Goal: Information Seeking & Learning: Learn about a topic

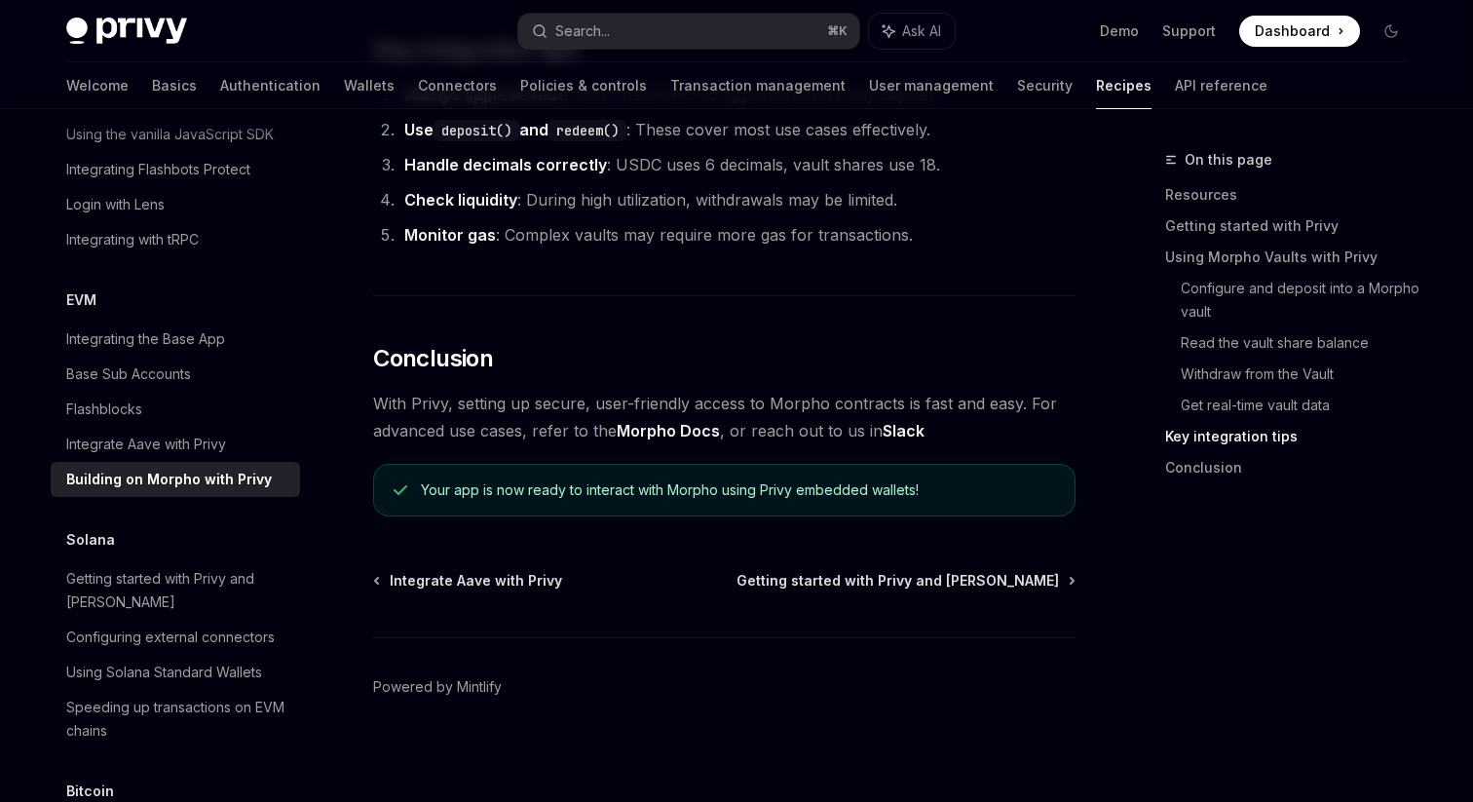
scroll to position [4891, 0]
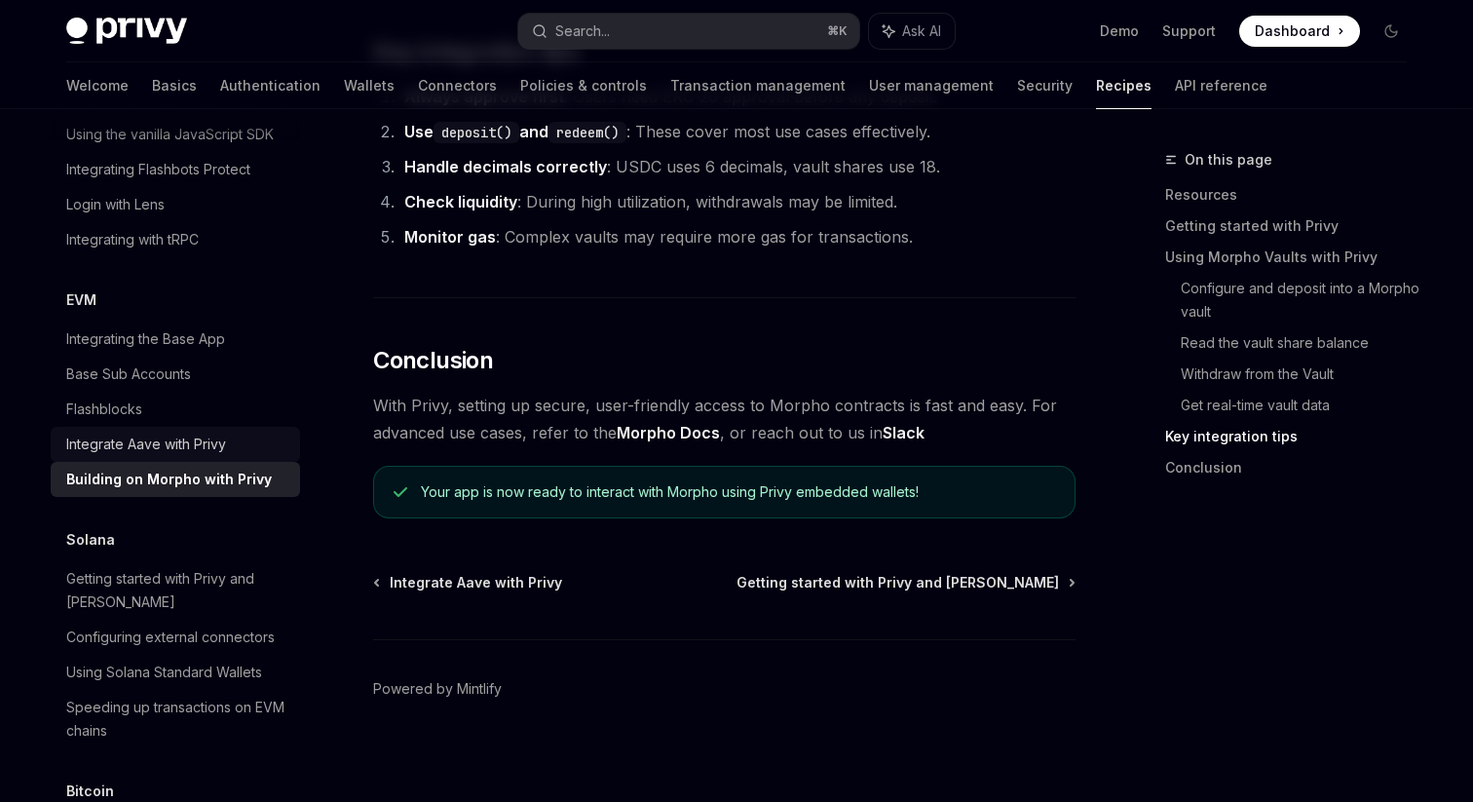
click at [205, 433] on div "Integrate Aave with Privy" at bounding box center [146, 444] width 160 height 23
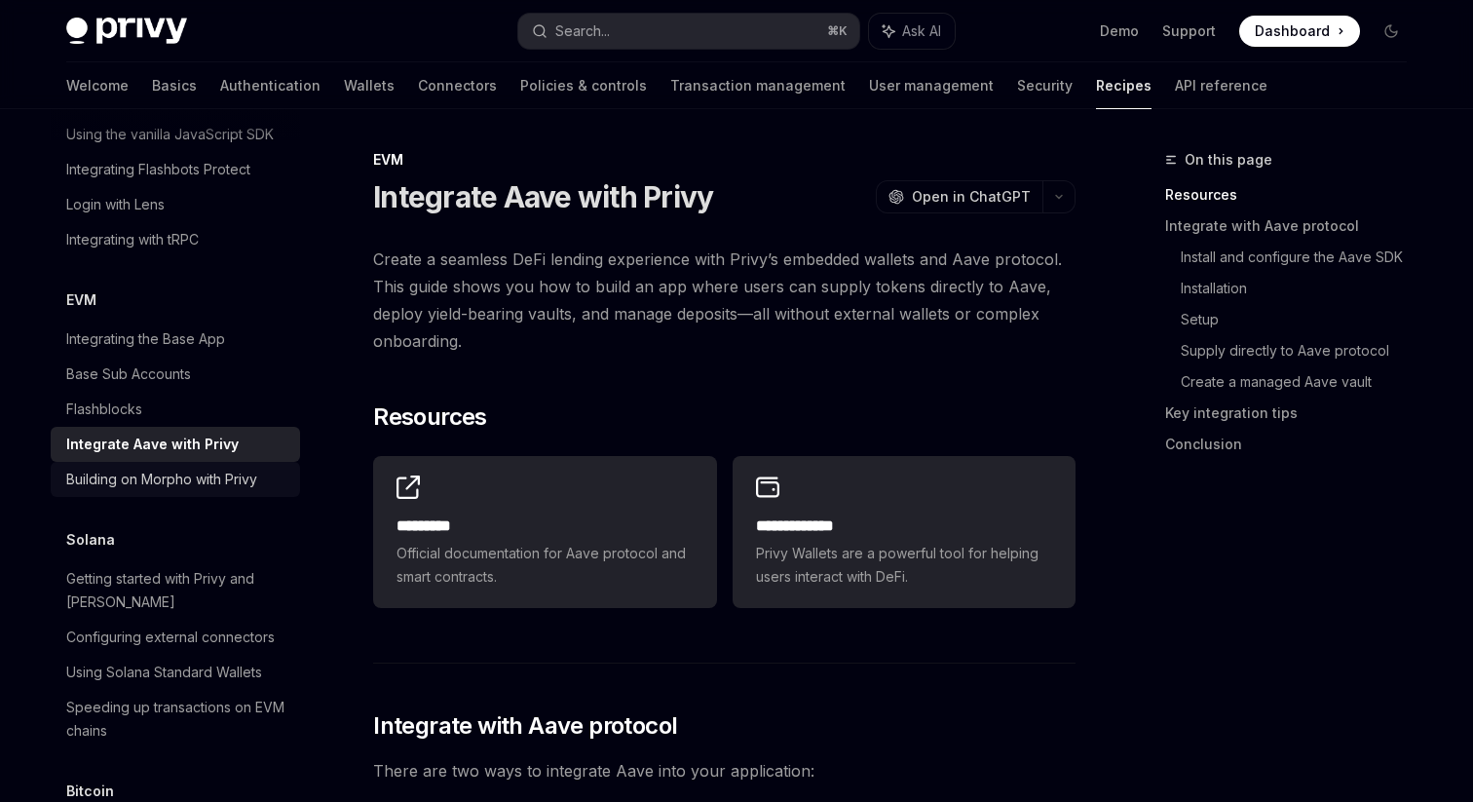
click at [236, 468] on div "Building on Morpho with Privy" at bounding box center [161, 479] width 191 height 23
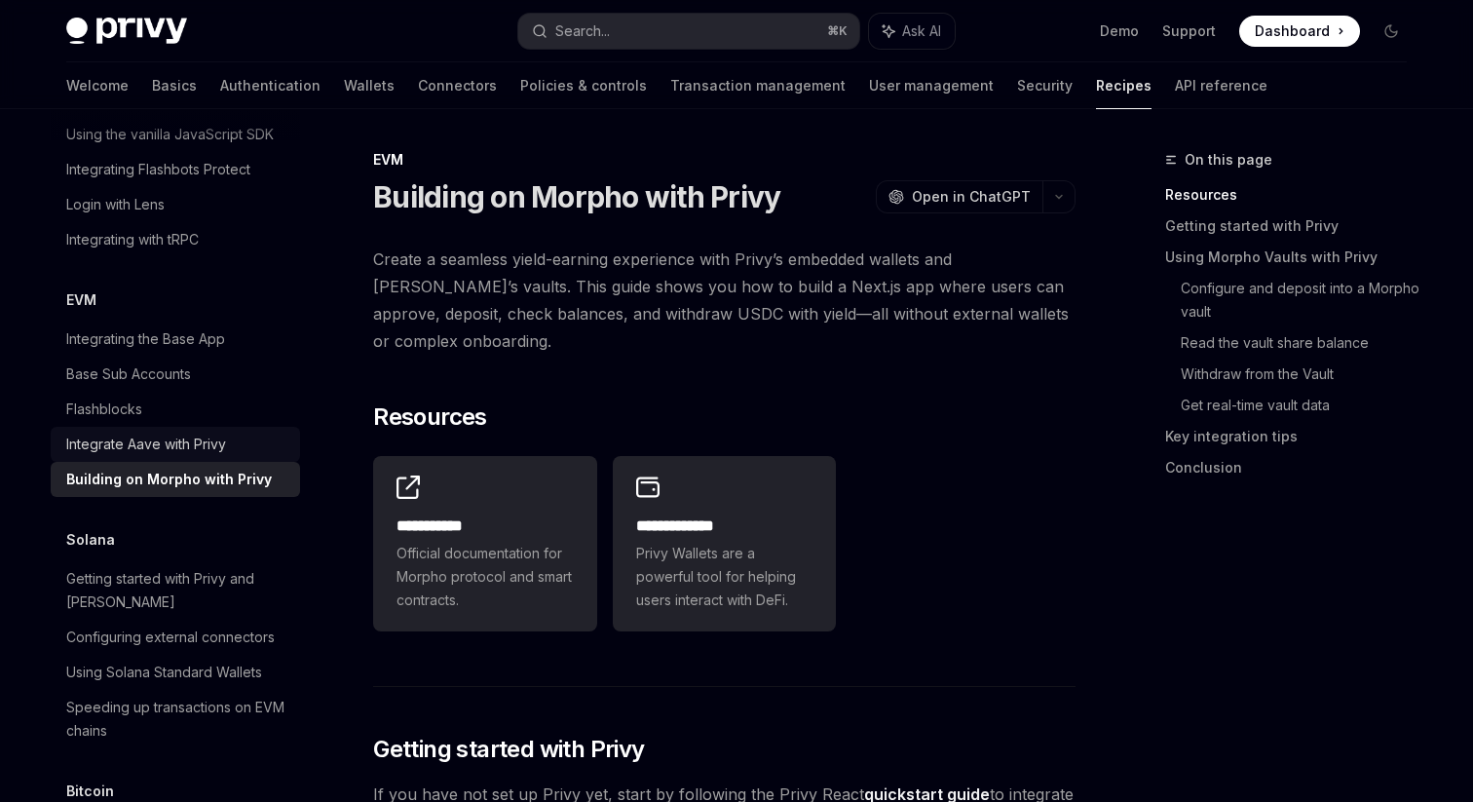
click at [200, 433] on div "Integrate Aave with Privy" at bounding box center [146, 444] width 160 height 23
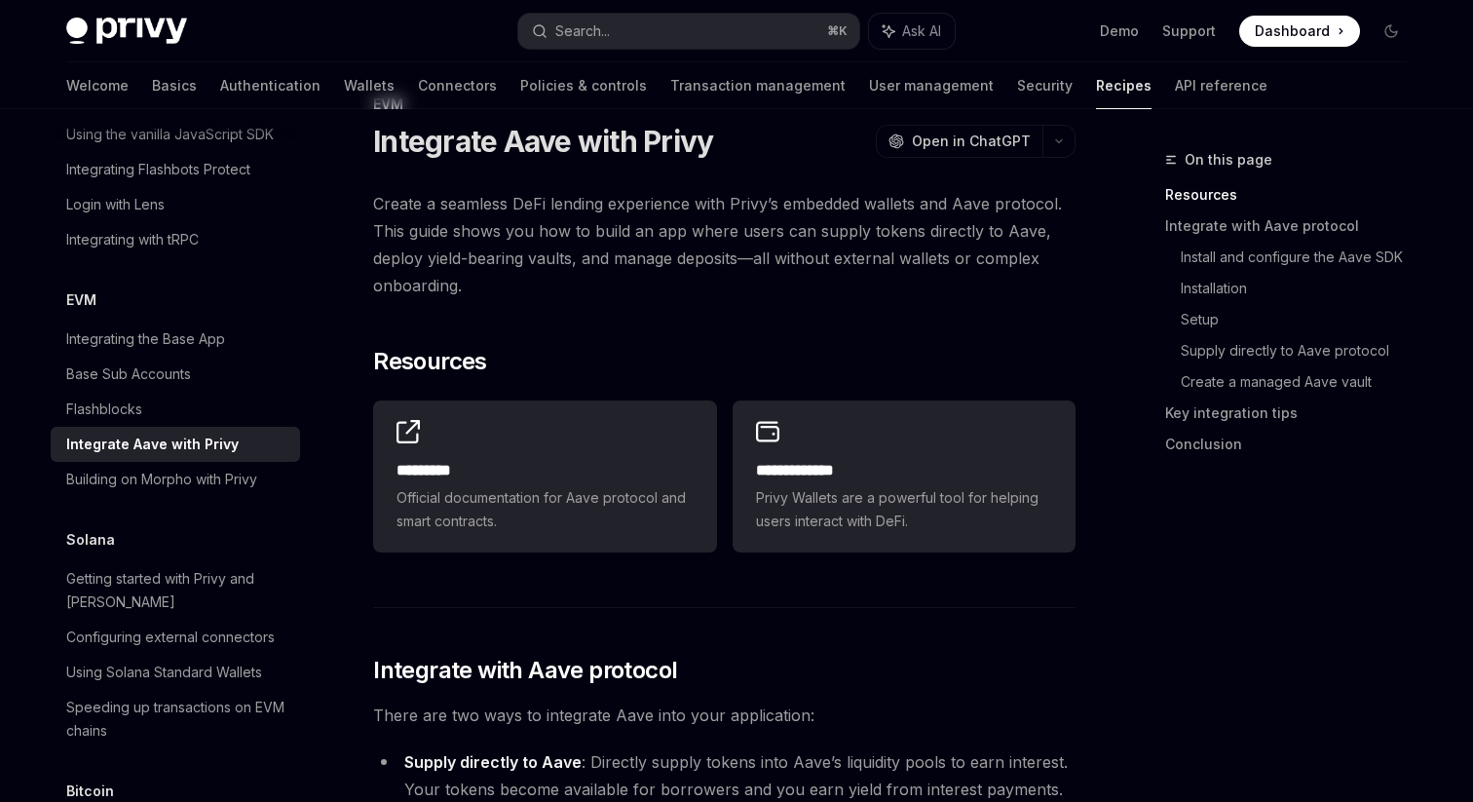
scroll to position [62, 0]
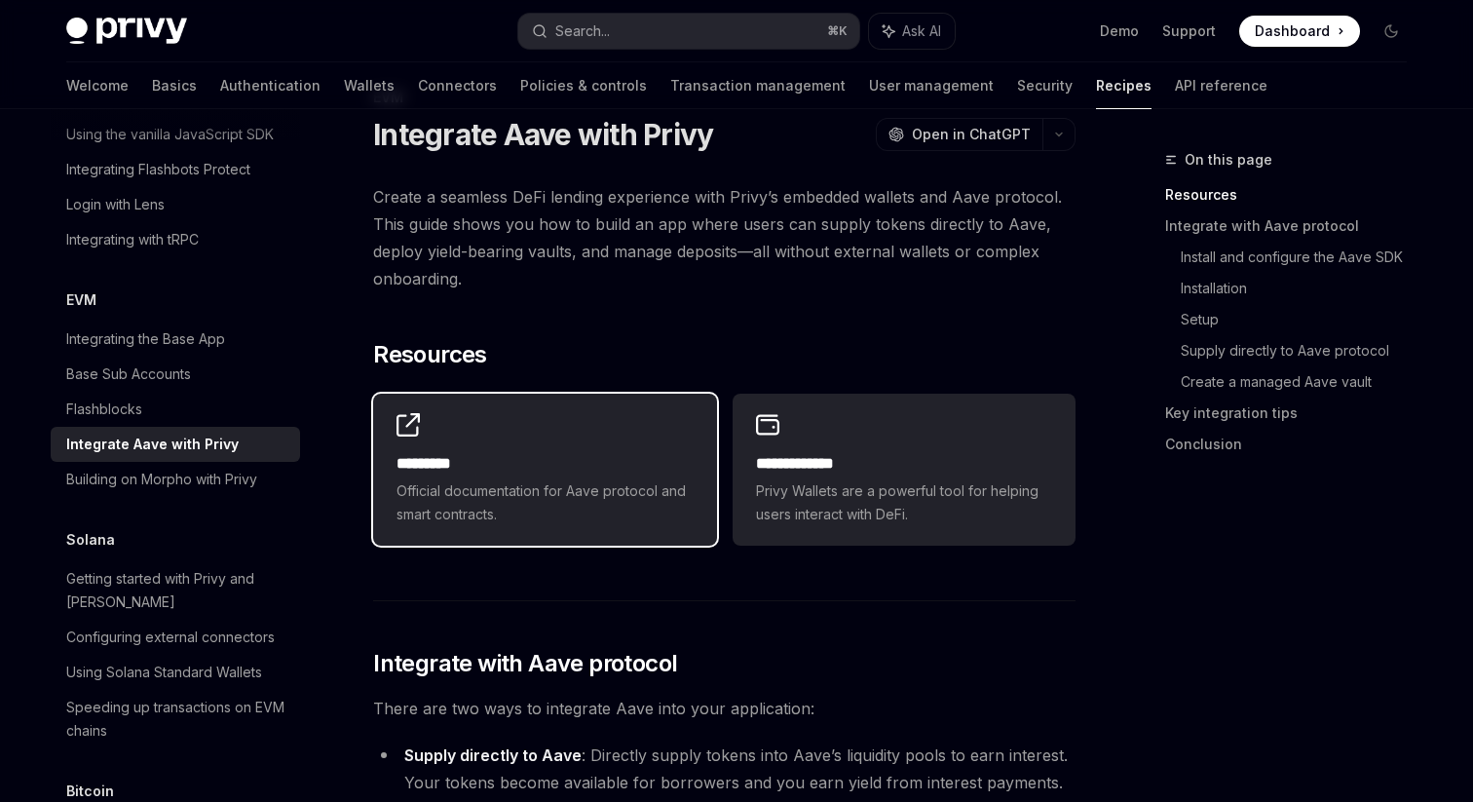
click at [564, 445] on div "********* Official documentation for Aave protocol and smart contracts." at bounding box center [544, 470] width 343 height 152
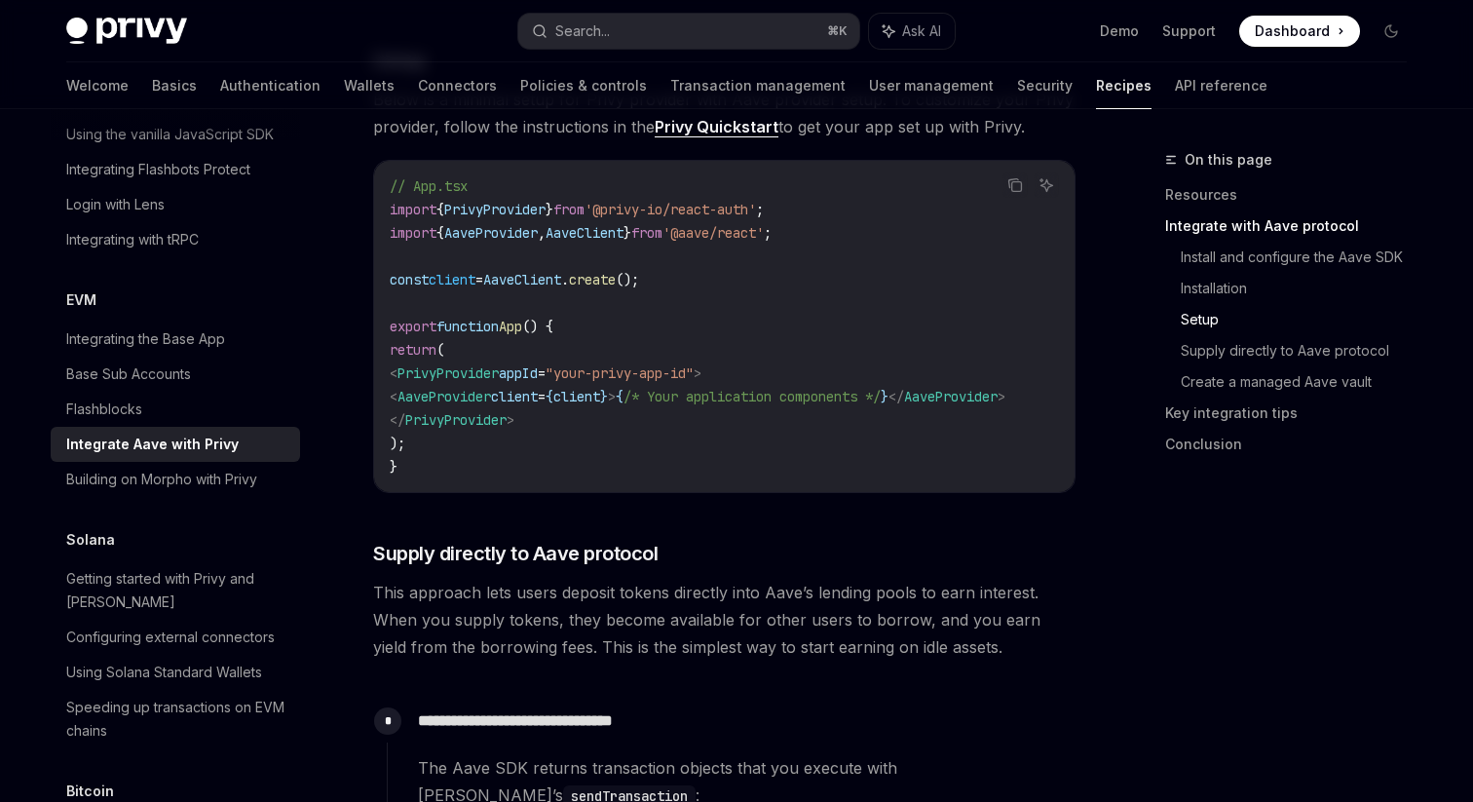
scroll to position [0, 0]
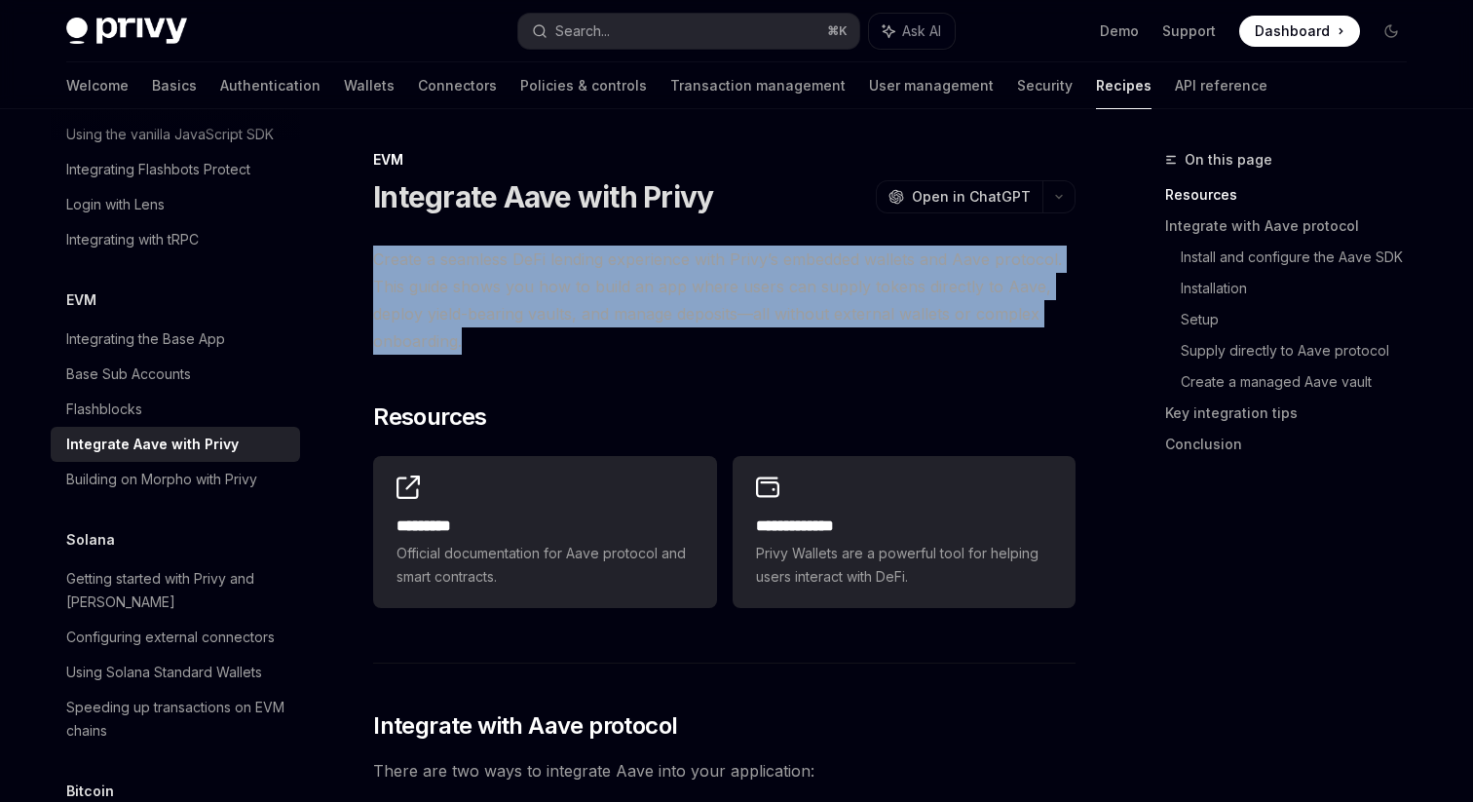
drag, startPoint x: 493, startPoint y: 341, endPoint x: 375, endPoint y: 257, distance: 144.6
click at [375, 257] on span "Create a seamless DeFi lending experience with Privy’s embedded wallets and Aav…" at bounding box center [724, 299] width 702 height 109
copy span "Create a seamless DeFi lending experience with Privy’s embedded wallets and Aav…"
click at [224, 468] on div "Building on Morpho with Privy" at bounding box center [161, 479] width 191 height 23
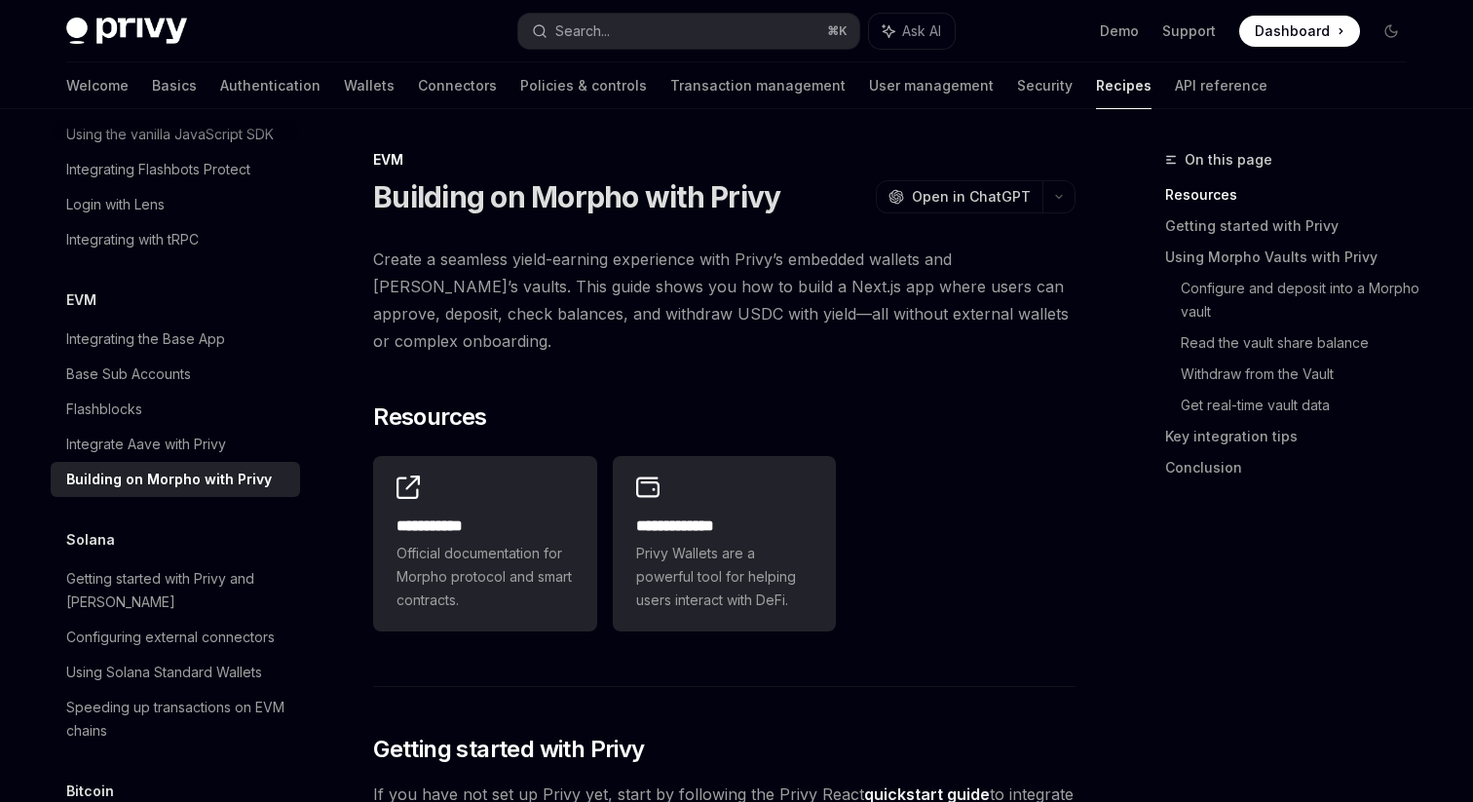
click at [759, 340] on span "Create a seamless yield-earning experience with Privy’s embedded wallets and [P…" at bounding box center [724, 299] width 702 height 109
click at [174, 433] on div "Integrate Aave with Privy" at bounding box center [146, 444] width 160 height 23
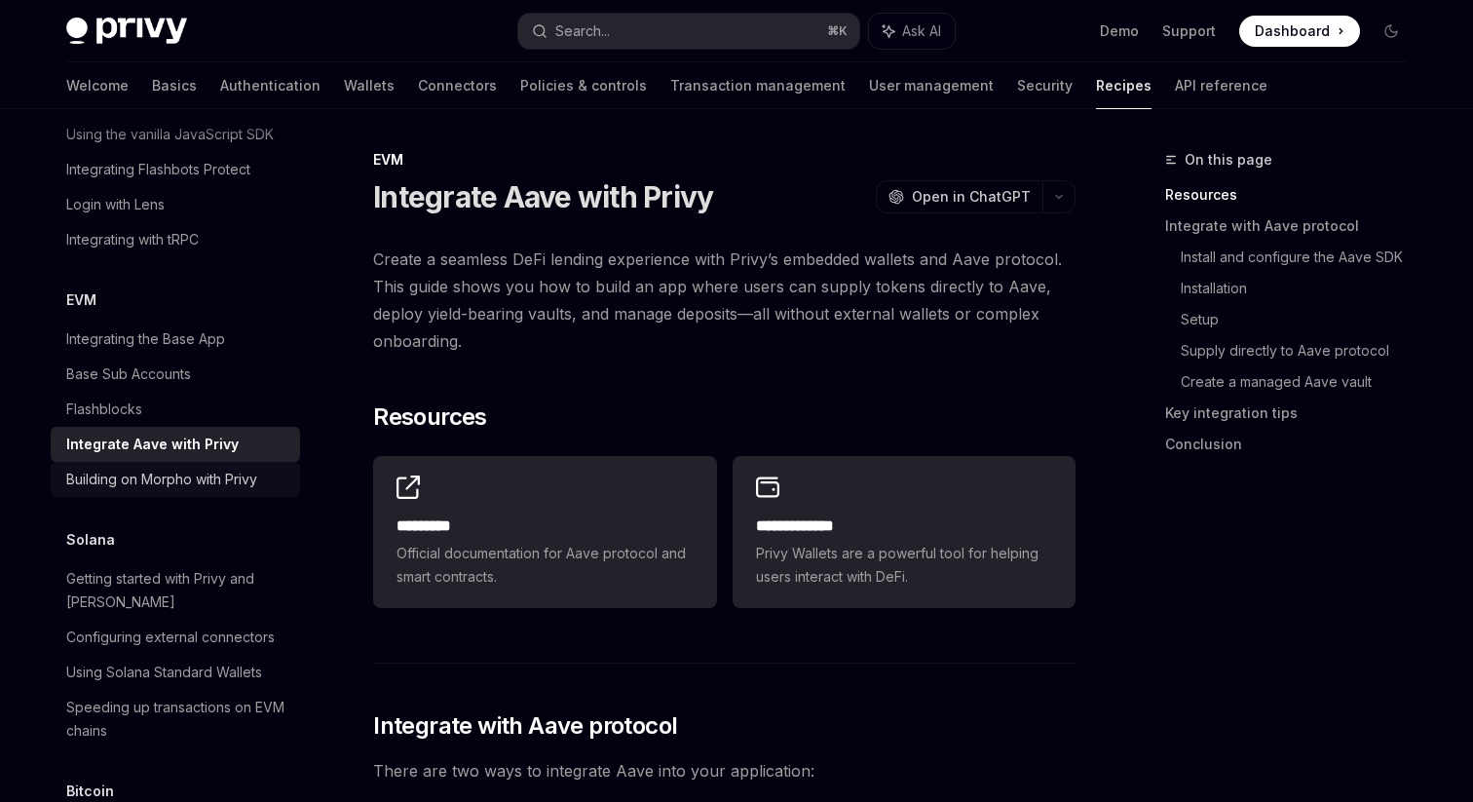
click at [191, 468] on div "Building on Morpho with Privy" at bounding box center [161, 479] width 191 height 23
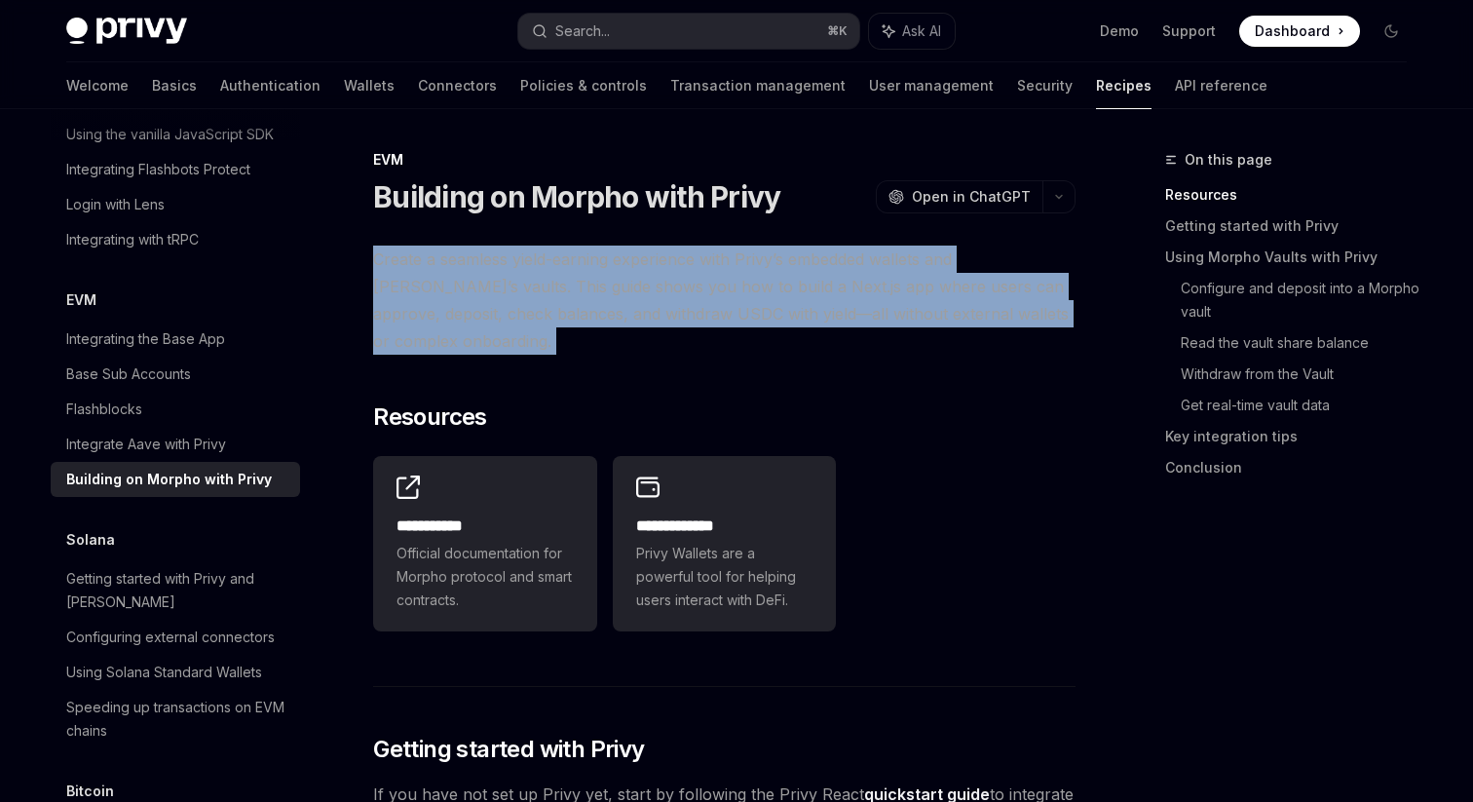
drag, startPoint x: 540, startPoint y: 358, endPoint x: 364, endPoint y: 265, distance: 198.3
copy div "Create a seamless yield-earning experience with Privy’s embedded wallets and [P…"
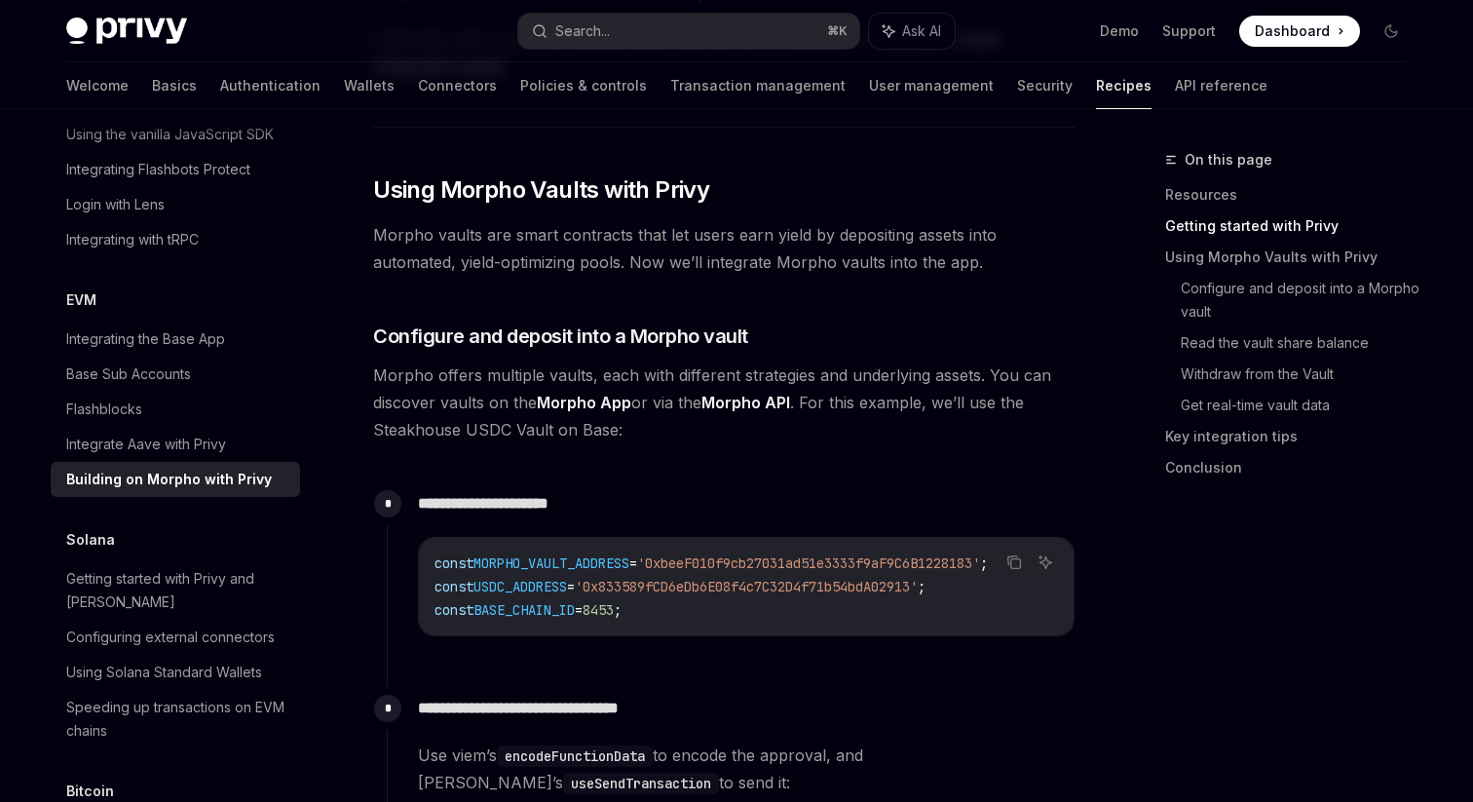
scroll to position [853, 0]
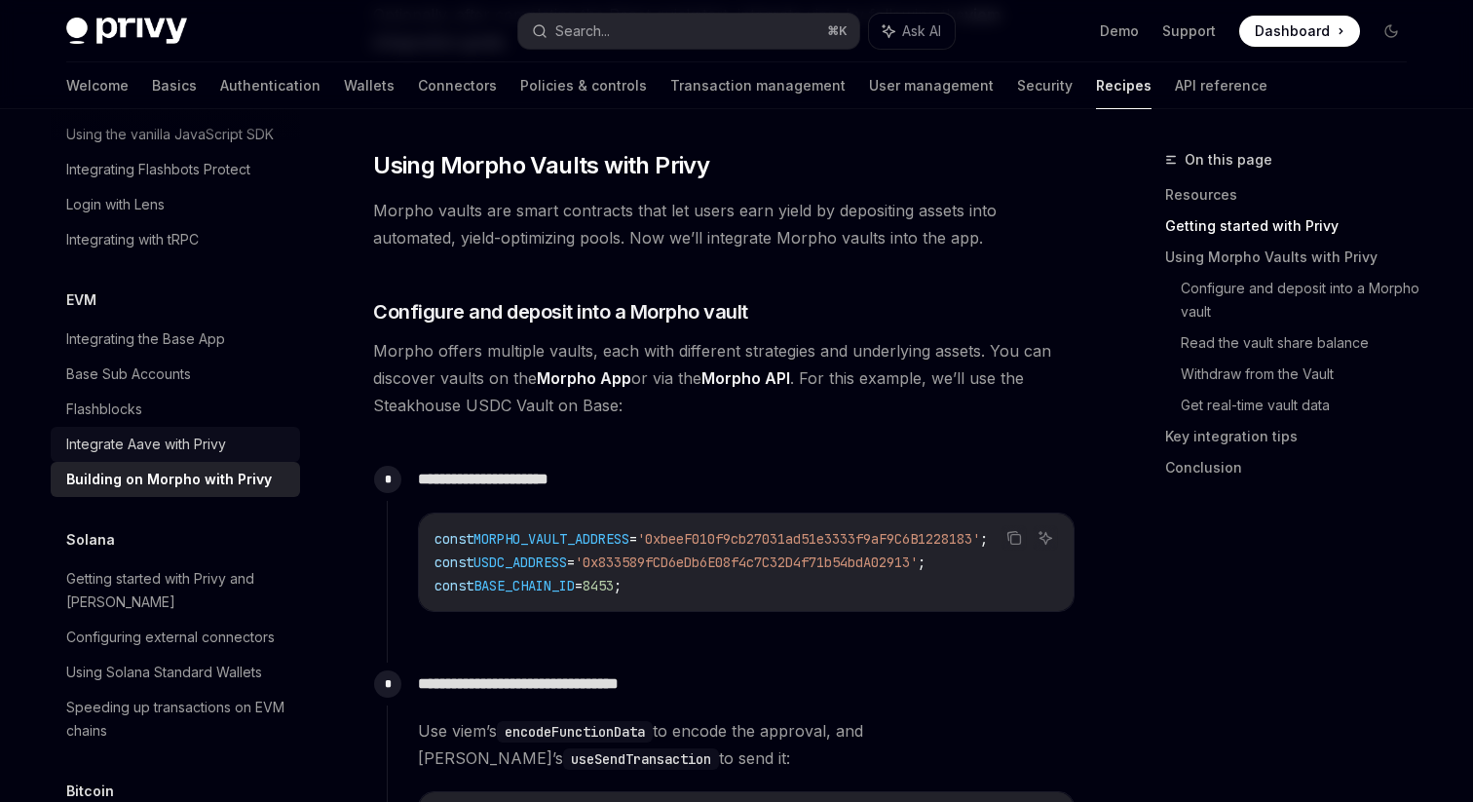
click at [196, 433] on div "Integrate Aave with Privy" at bounding box center [146, 444] width 160 height 23
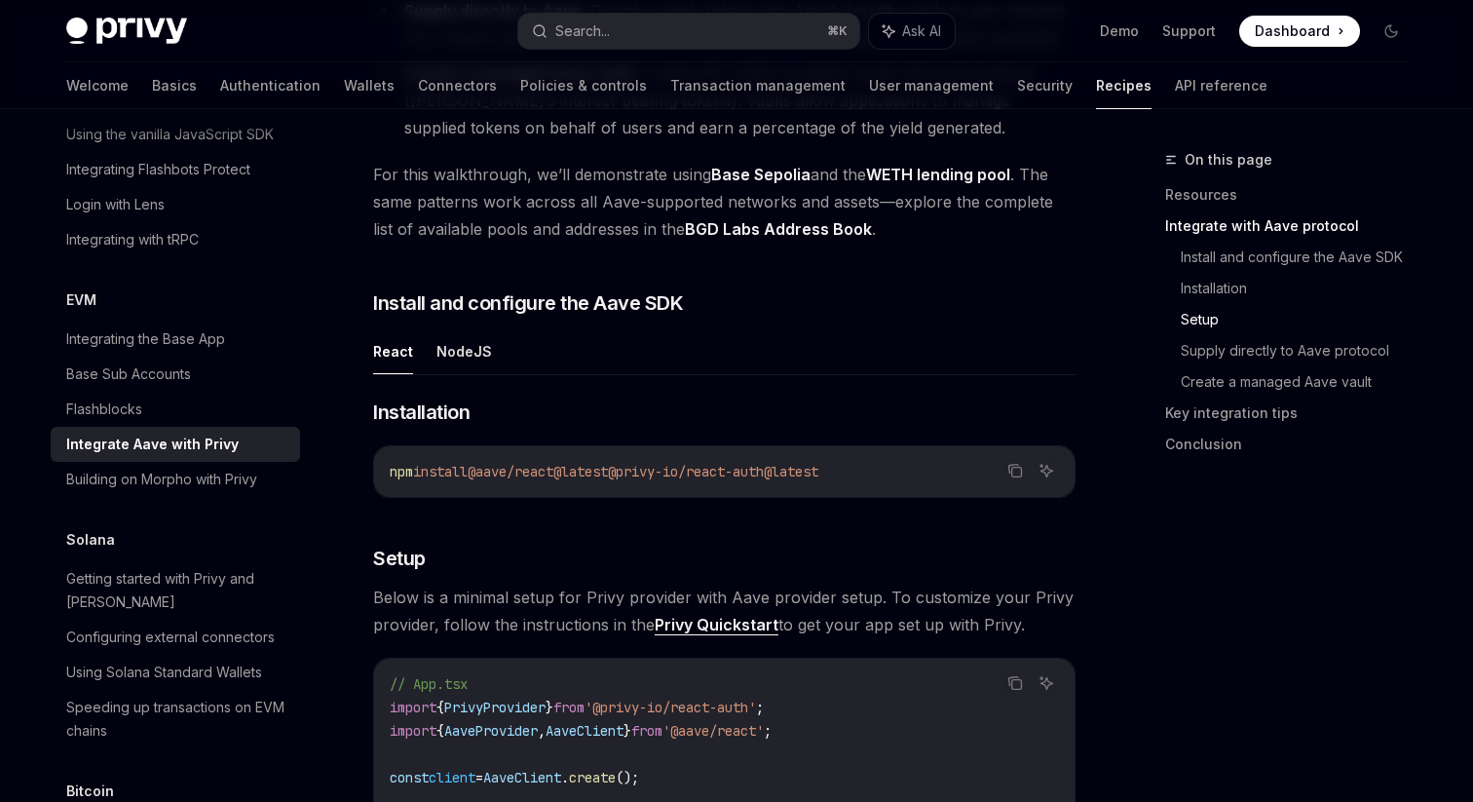
scroll to position [331, 0]
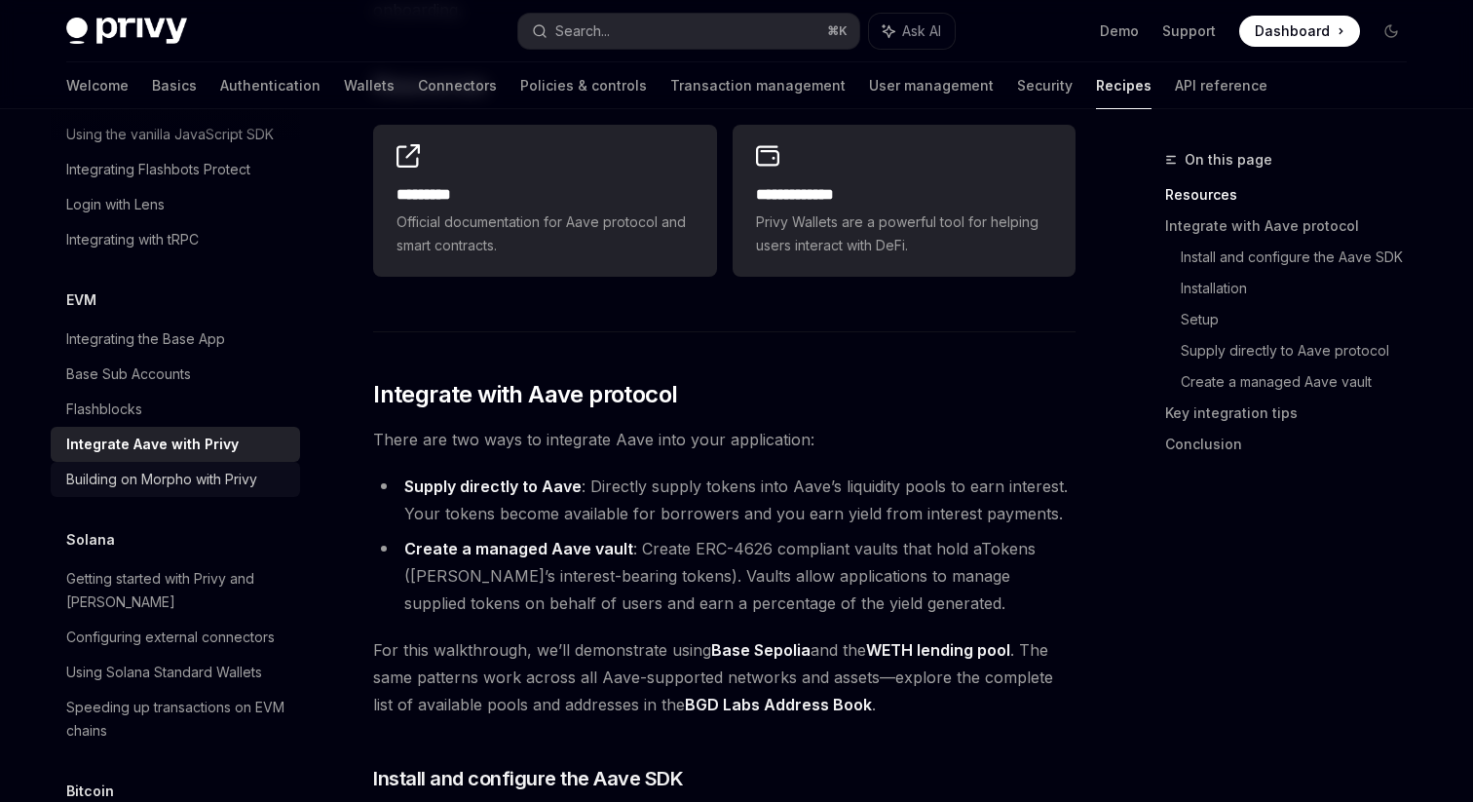
click at [190, 468] on div "Building on Morpho with Privy" at bounding box center [161, 479] width 191 height 23
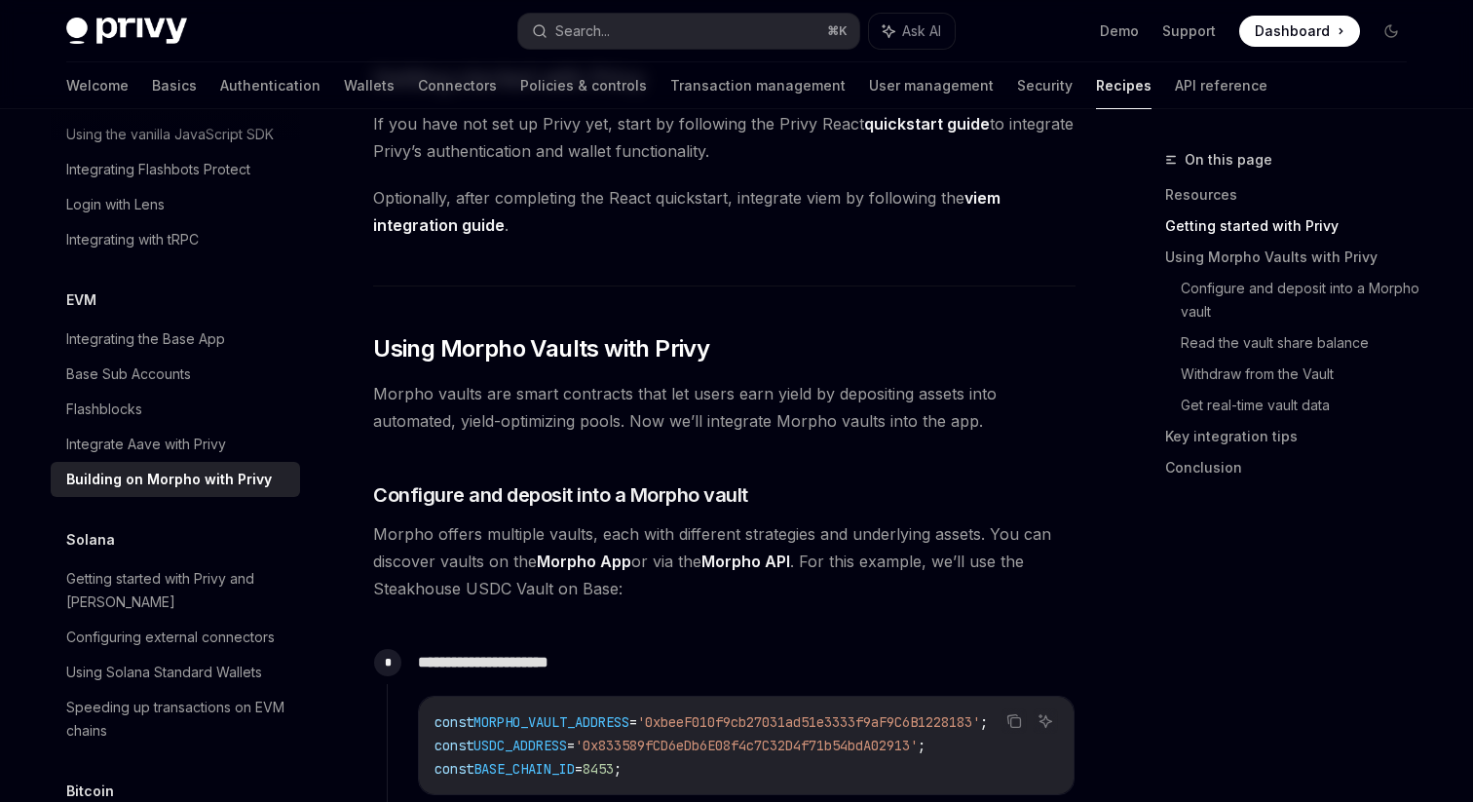
scroll to position [668, 0]
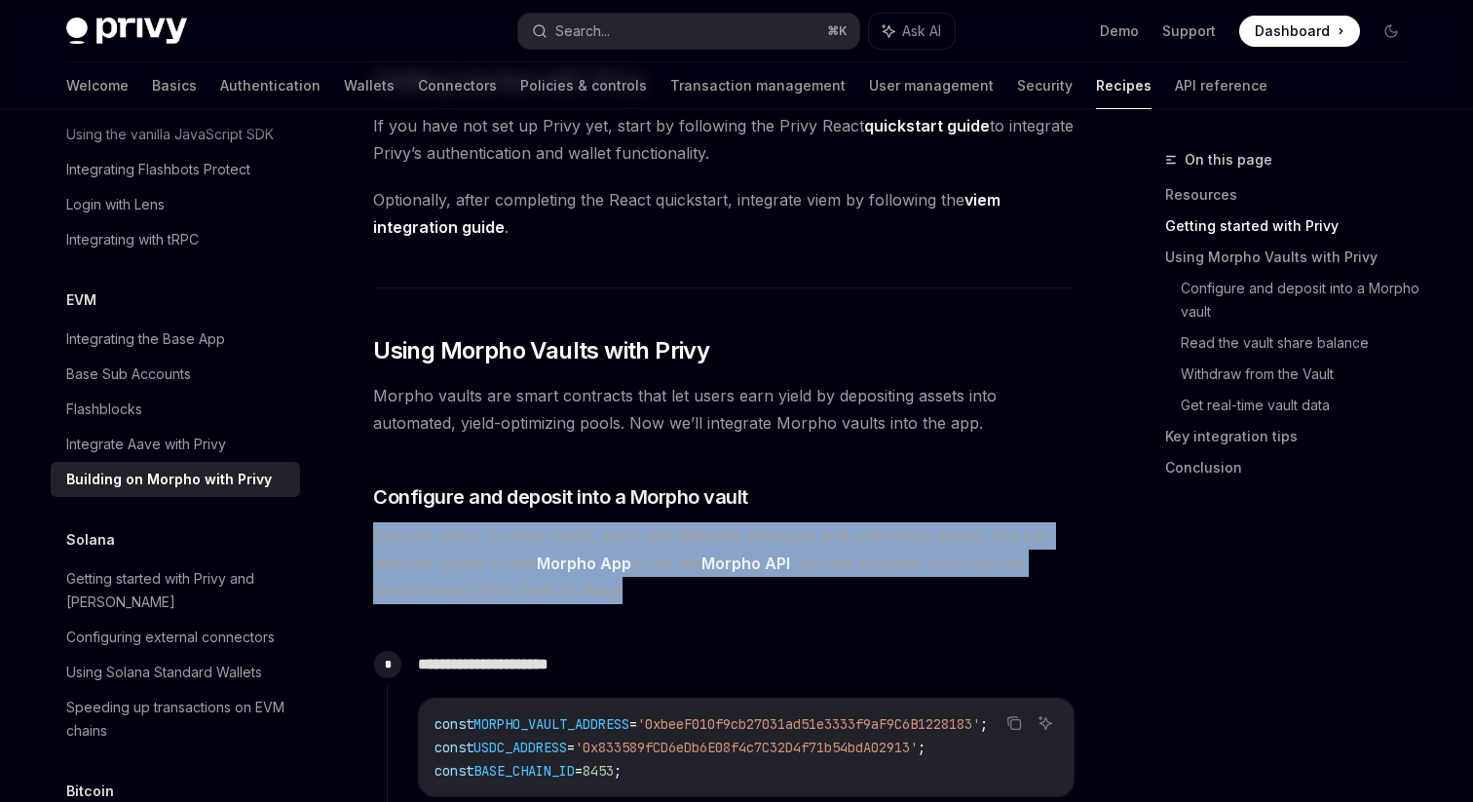
drag, startPoint x: 653, startPoint y: 587, endPoint x: 352, endPoint y: 536, distance: 305.4
copy span "Morpho offers multiple vaults, each with different strategies and underlying as…"
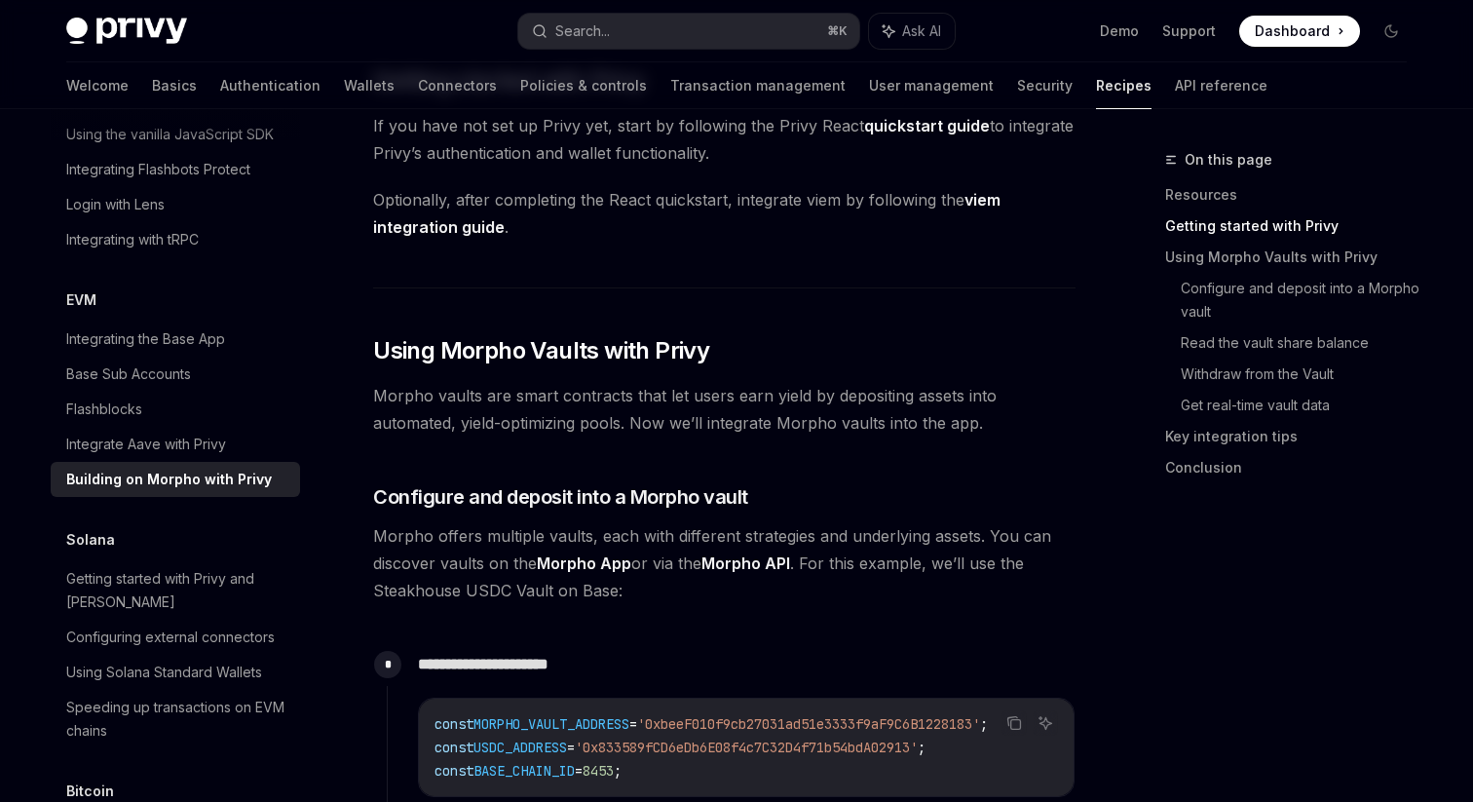
click at [939, 392] on span "Morpho vaults are smart contracts that let users earn yield by depositing asset…" at bounding box center [724, 409] width 702 height 55
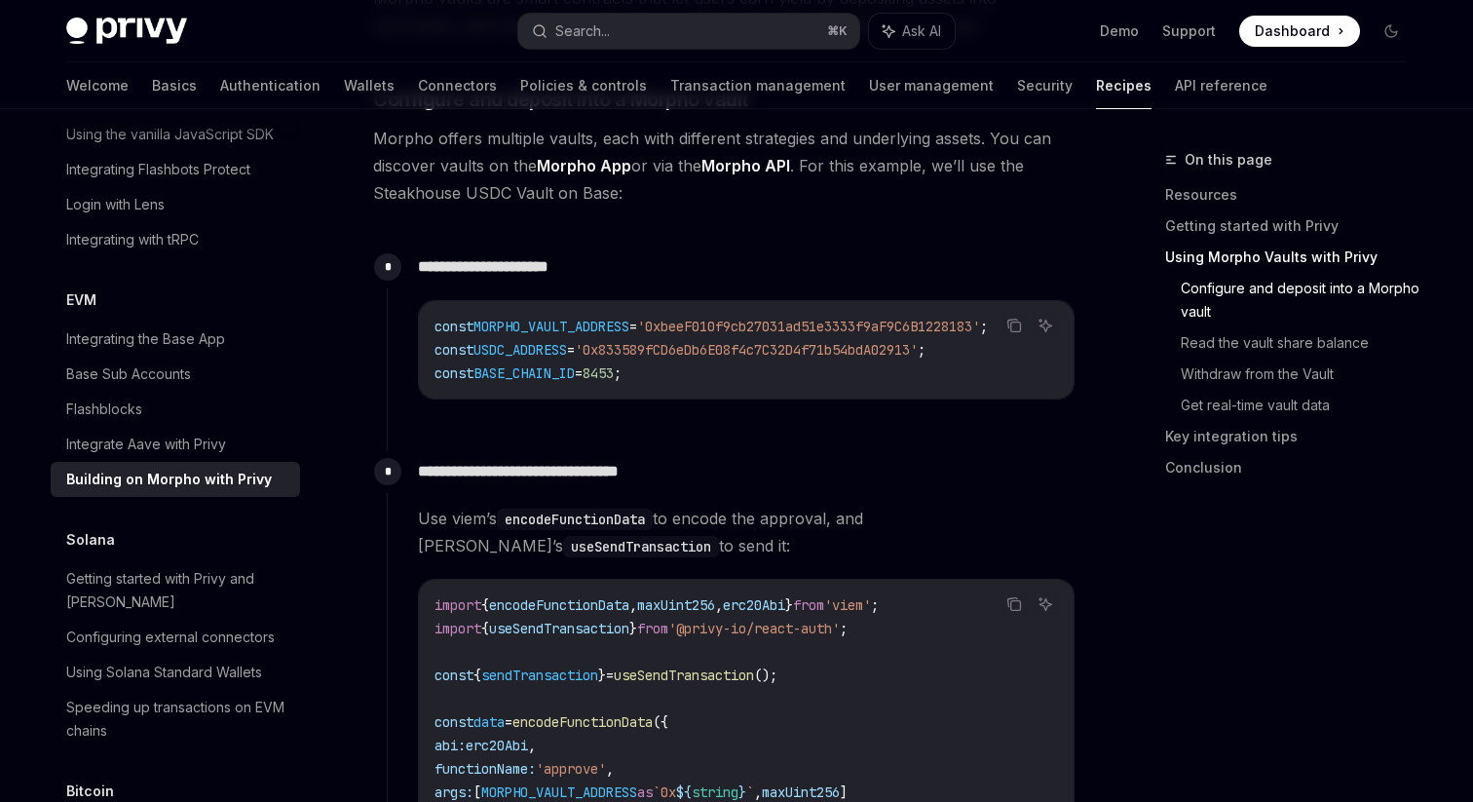
scroll to position [832, 0]
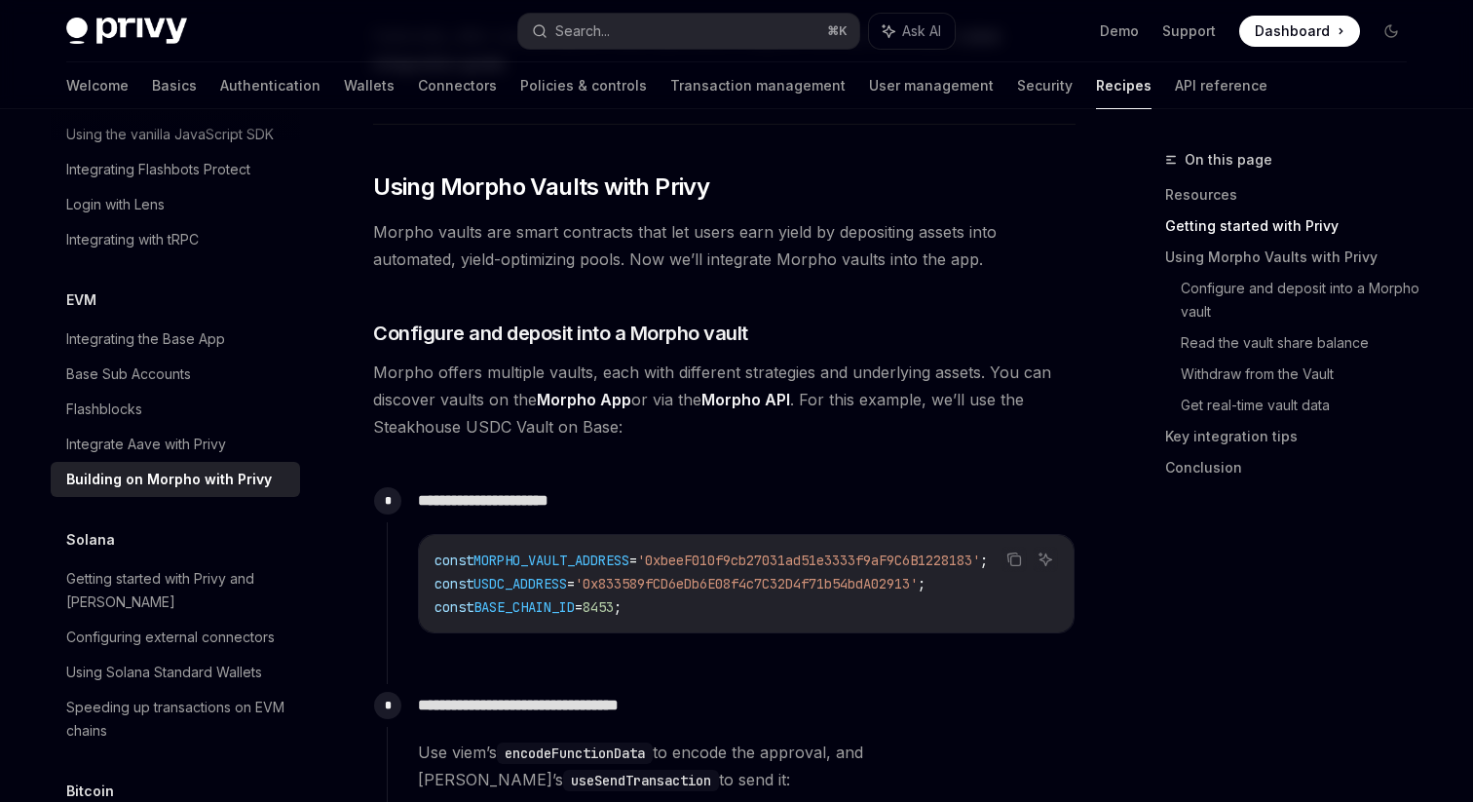
click at [789, 400] on link "Morpho API" at bounding box center [745, 400] width 89 height 20
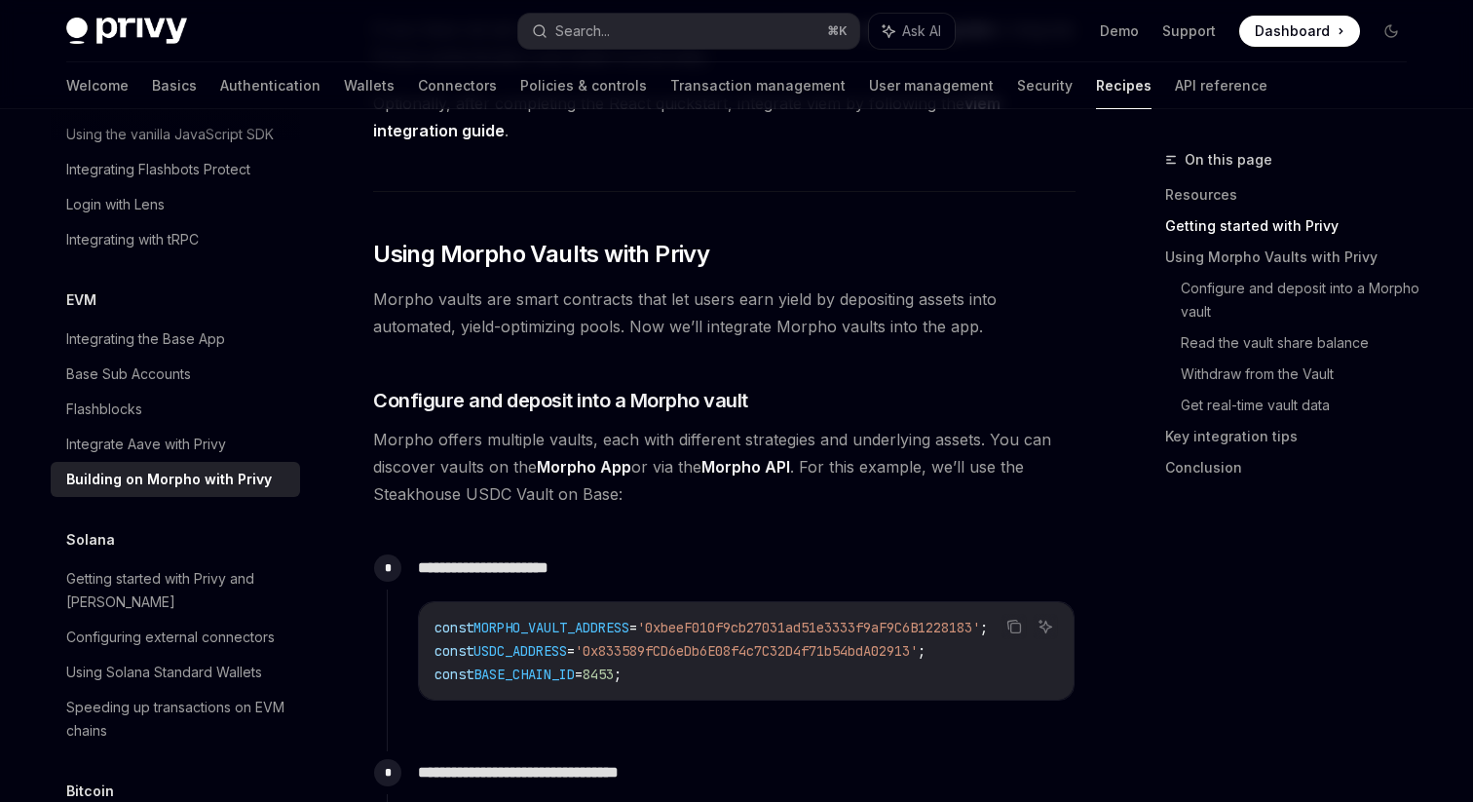
scroll to position [769, 0]
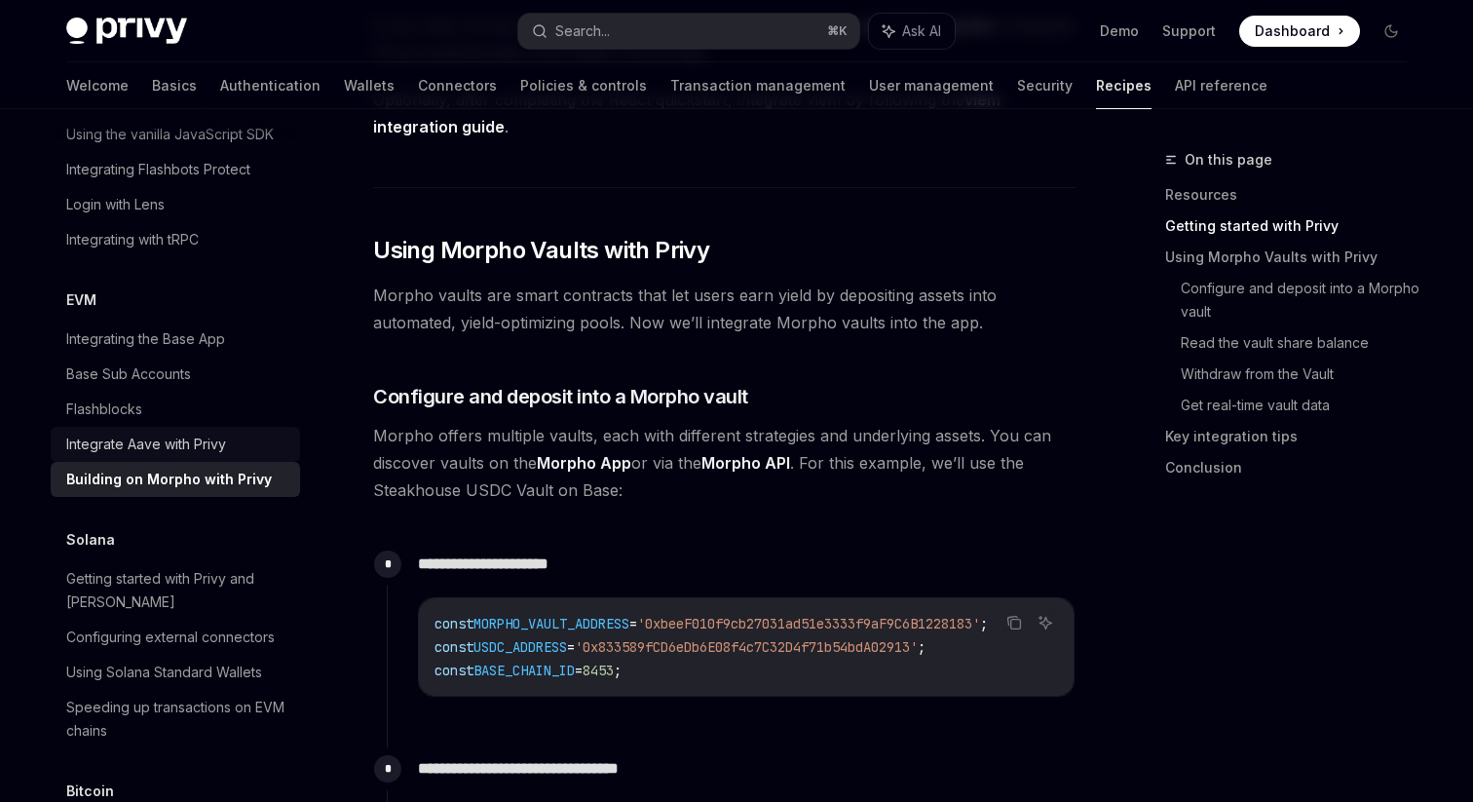
click at [197, 432] on link "Integrate Aave with Privy" at bounding box center [175, 444] width 249 height 35
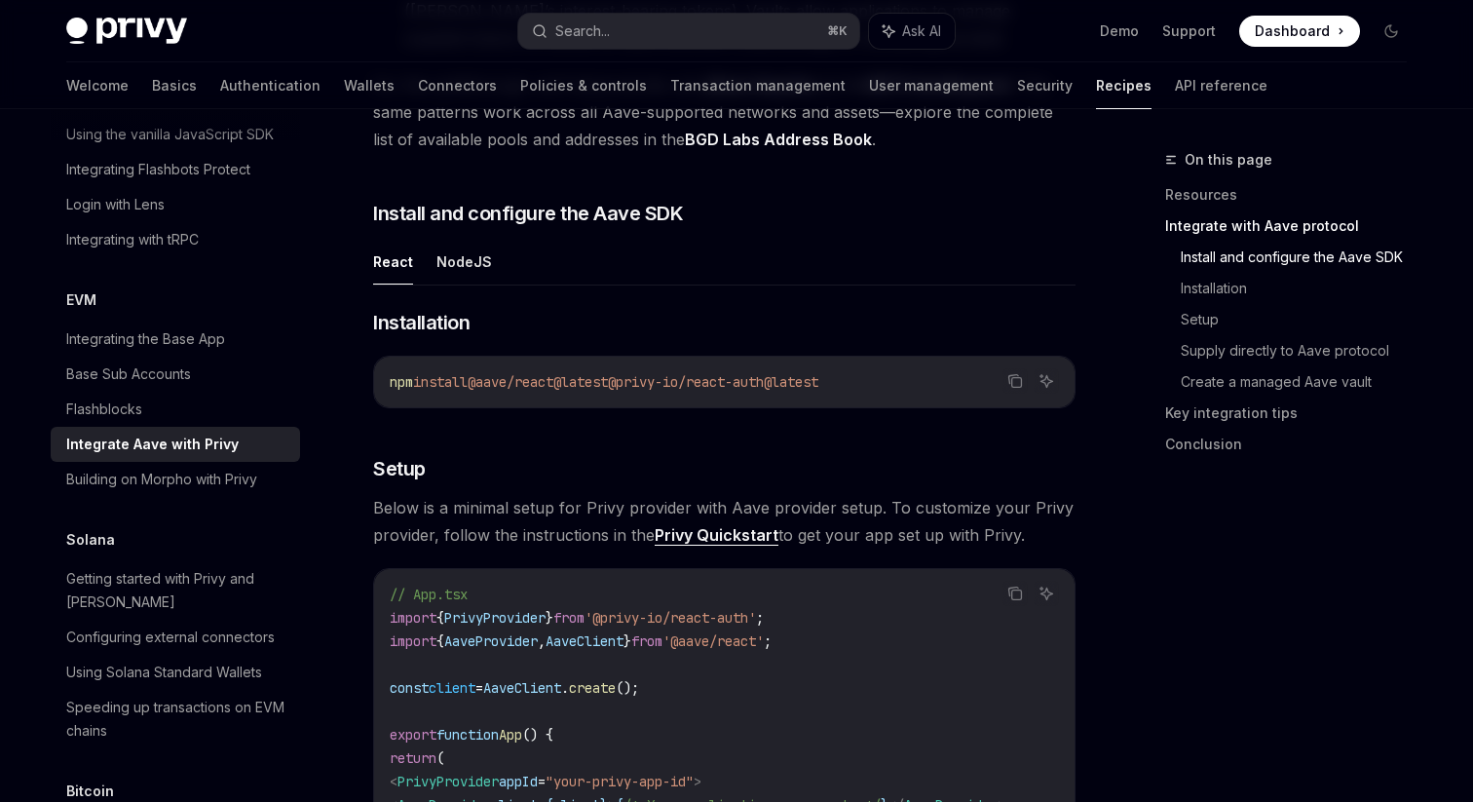
scroll to position [470, 0]
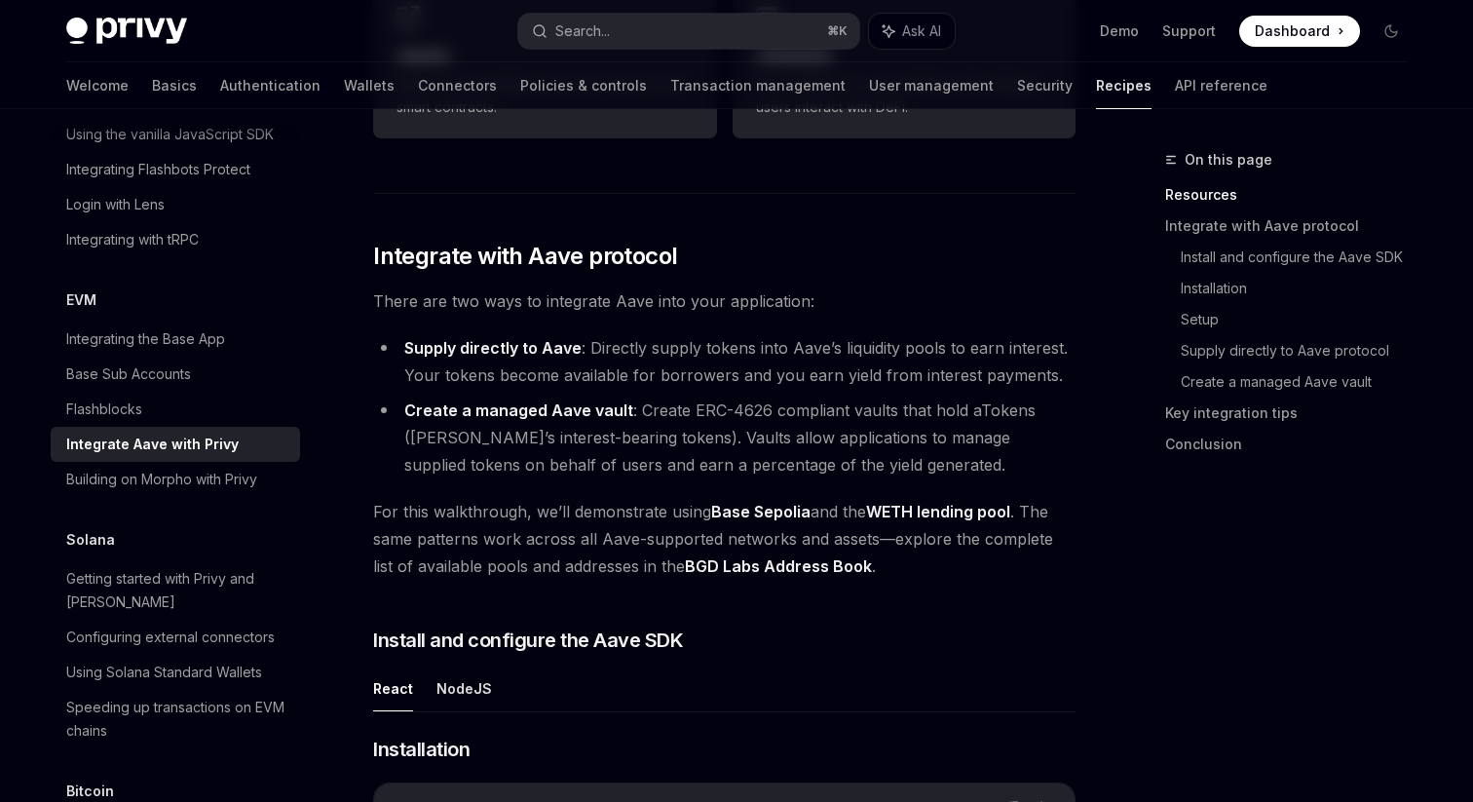
type textarea "*"
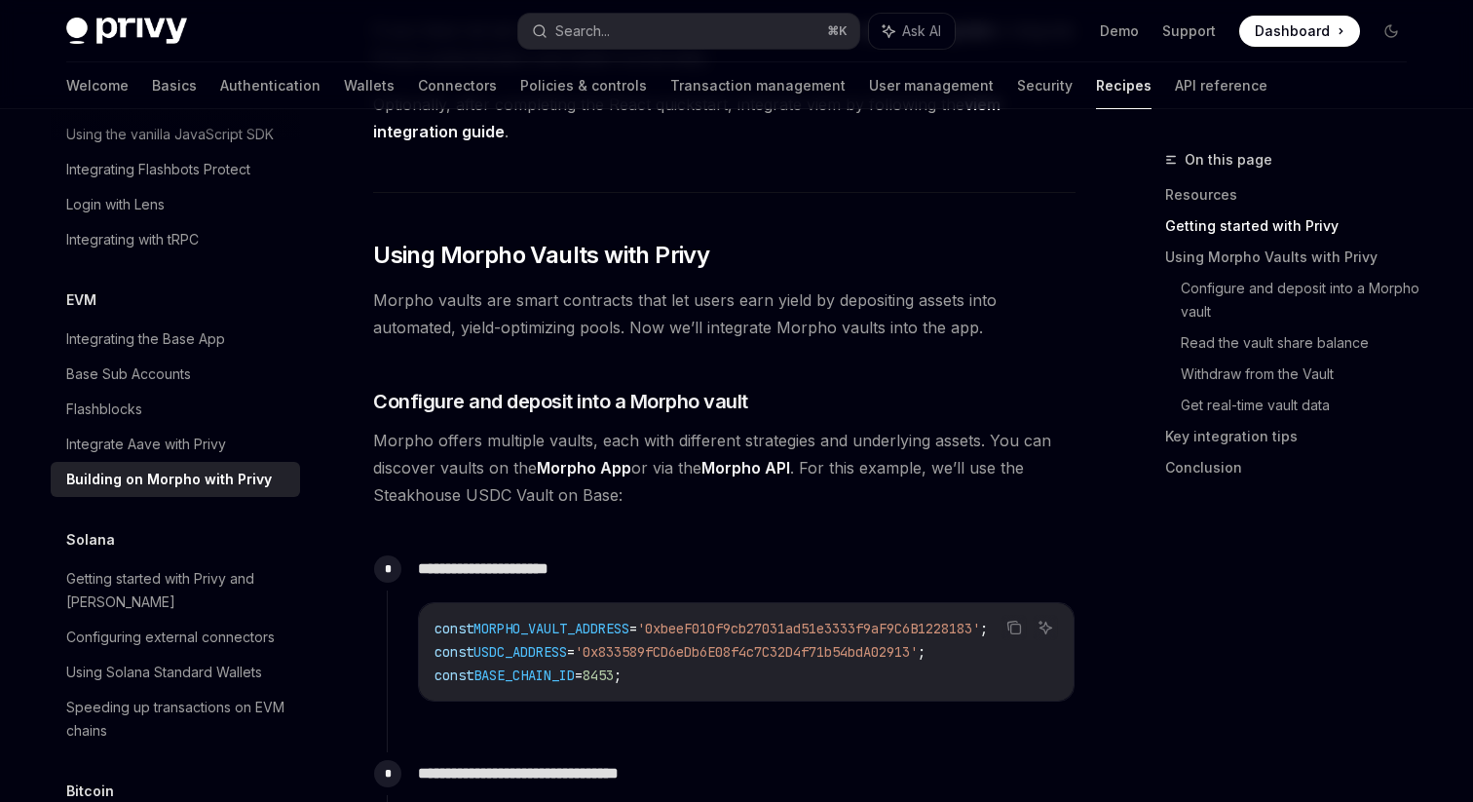
scroll to position [769, 0]
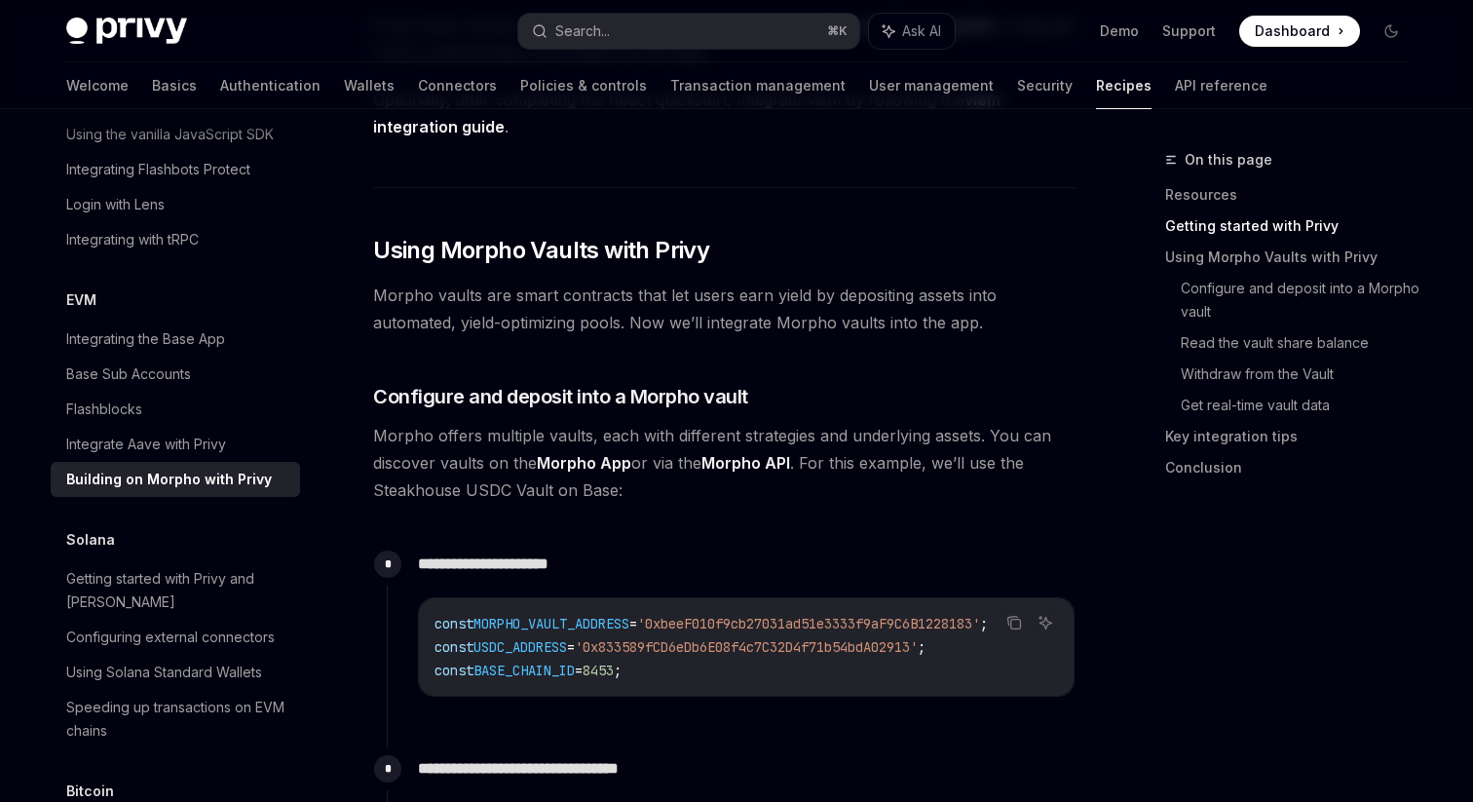
click at [910, 308] on span "Morpho vaults are smart contracts that let users earn yield by depositing asset…" at bounding box center [724, 309] width 702 height 55
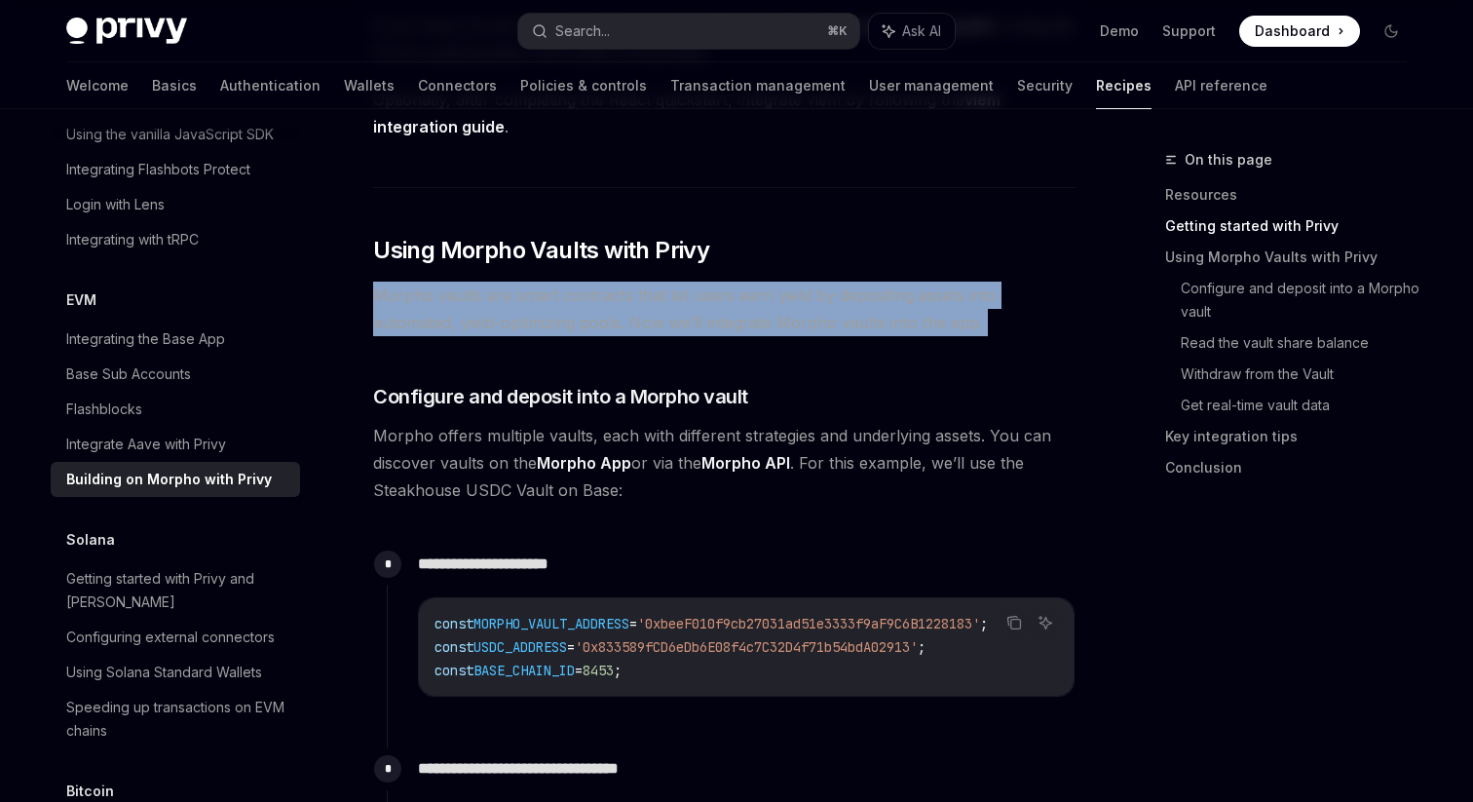
click at [910, 308] on span "Morpho vaults are smart contracts that let users earn yield by depositing asset…" at bounding box center [724, 309] width 702 height 55
copy div "Morpho vaults are smart contracts that let users earn yield by depositing asset…"
